Goal: Register for event/course

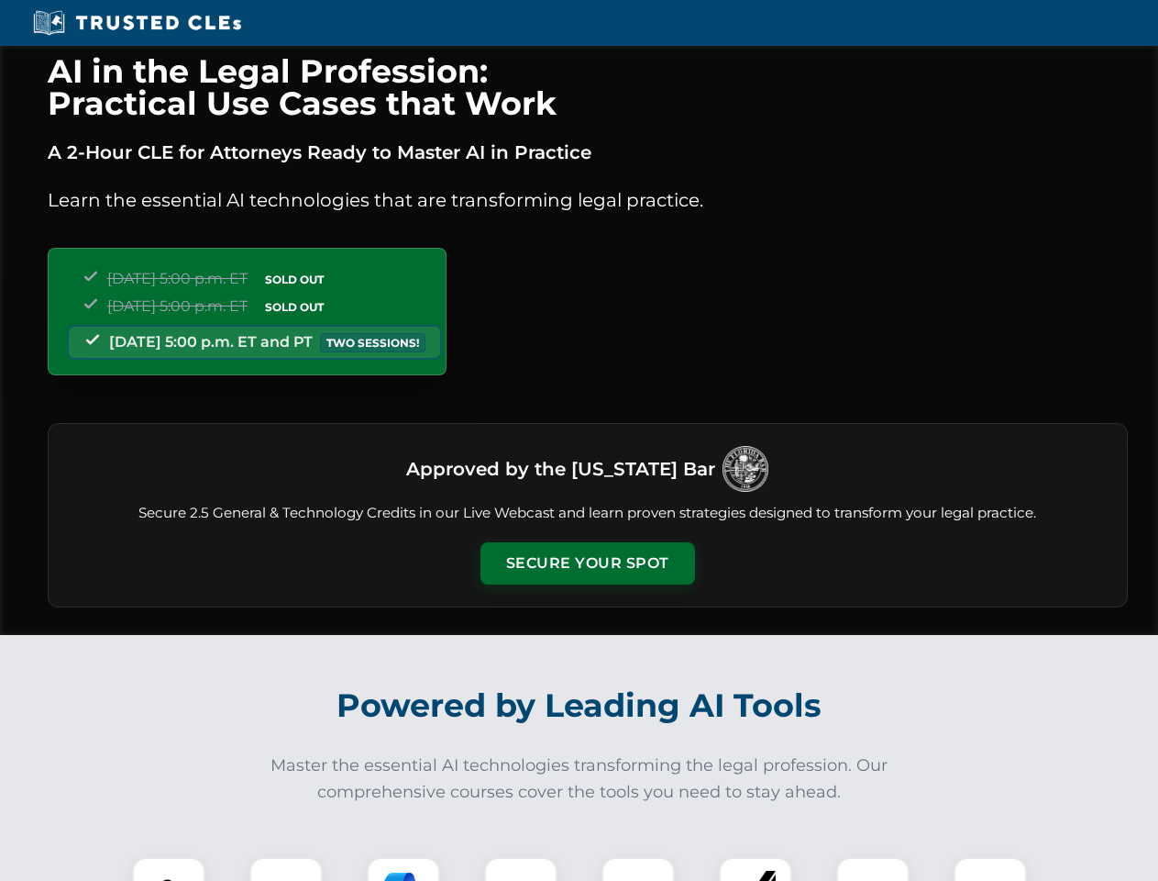
click at [587, 563] on button "Secure Your Spot" at bounding box center [588, 563] width 215 height 42
click at [169, 869] on img at bounding box center [168, 893] width 53 height 53
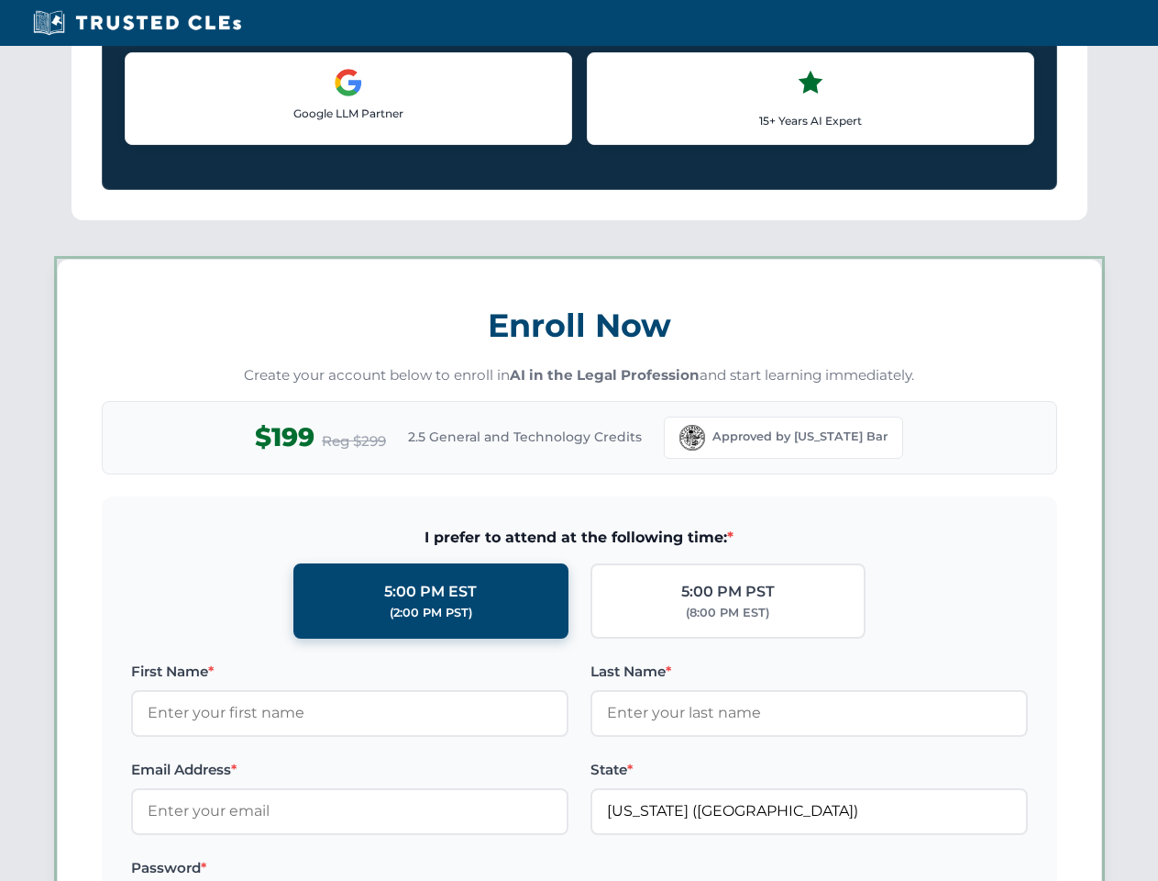
click at [404, 869] on label "Password *" at bounding box center [350, 868] width 438 height 22
